Goal: Navigation & Orientation: Find specific page/section

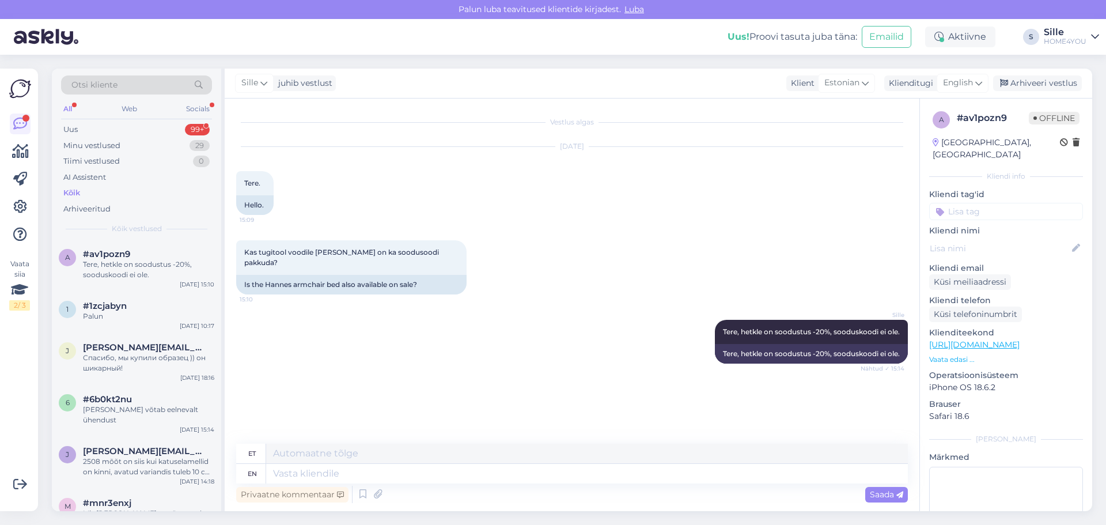
click at [79, 189] on div "Kõik" at bounding box center [71, 193] width 17 height 12
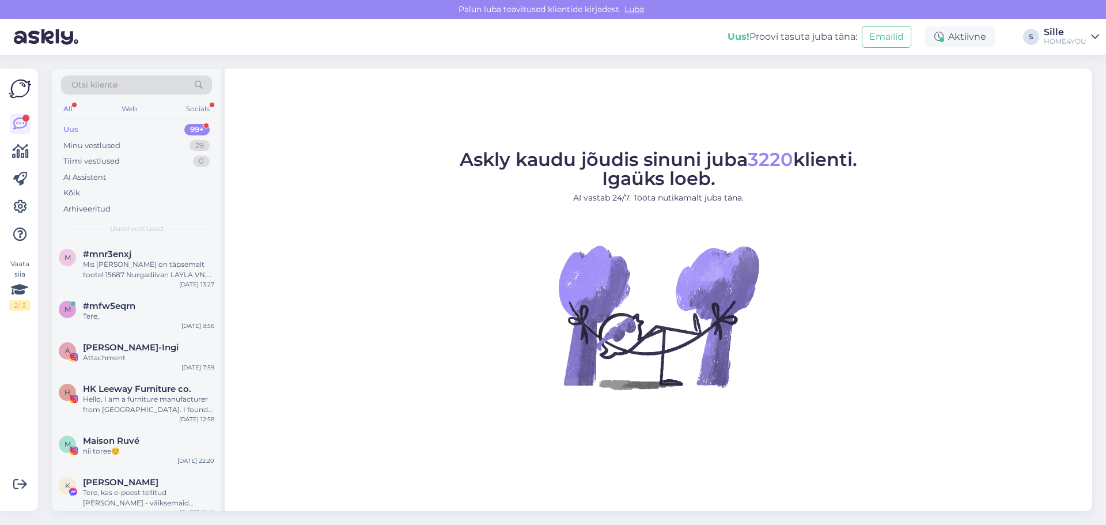
drag, startPoint x: 943, startPoint y: 190, endPoint x: 935, endPoint y: 188, distance: 8.8
click at [942, 190] on figure "Askly kaudu jõudis sinuni juba 3220 klienti. Igaüks loeb. AI vastab 24/7. Tööta…" at bounding box center [658, 285] width 847 height 270
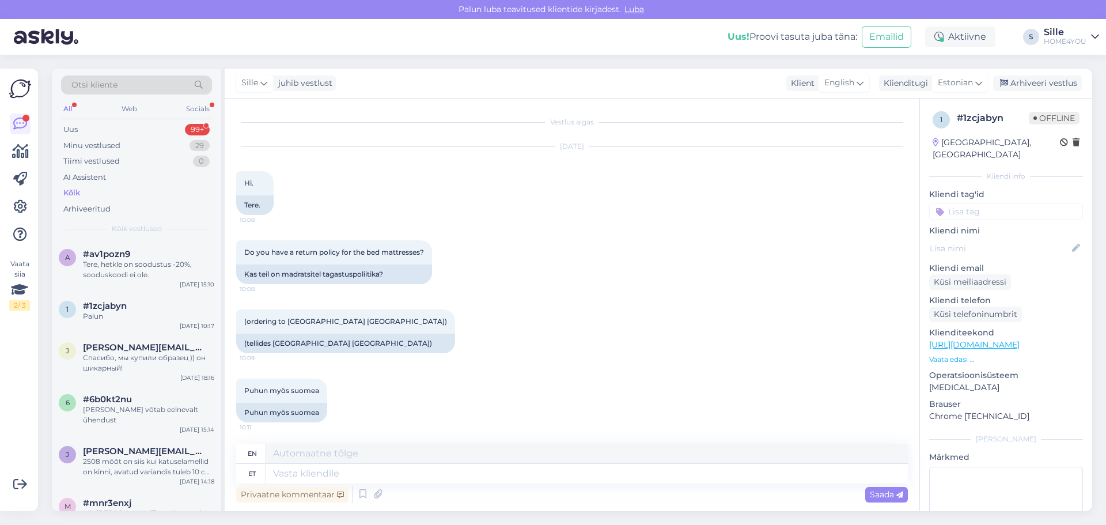
scroll to position [230, 0]
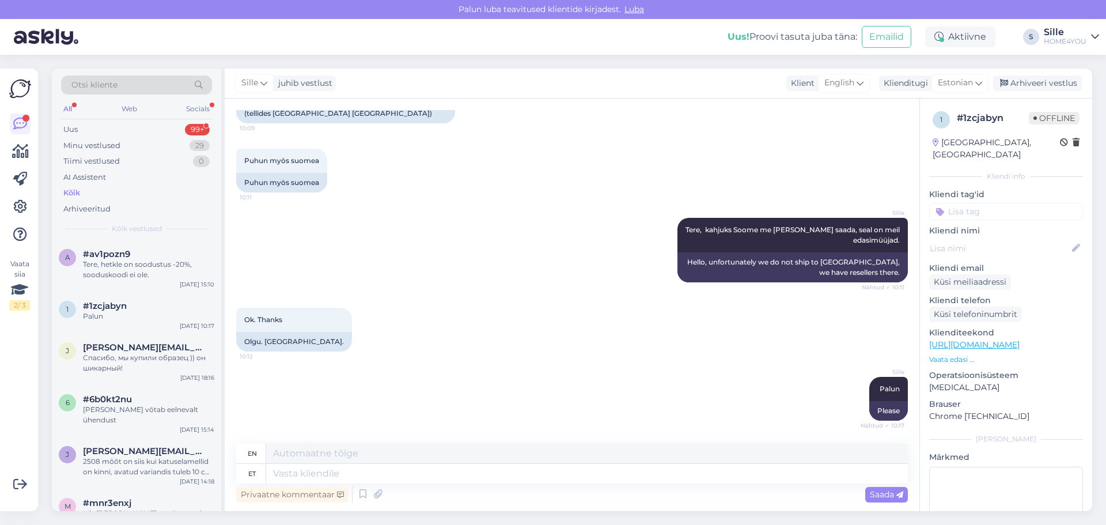
click at [75, 195] on div "Kõik" at bounding box center [71, 193] width 17 height 12
